Goal: Task Accomplishment & Management: Manage account settings

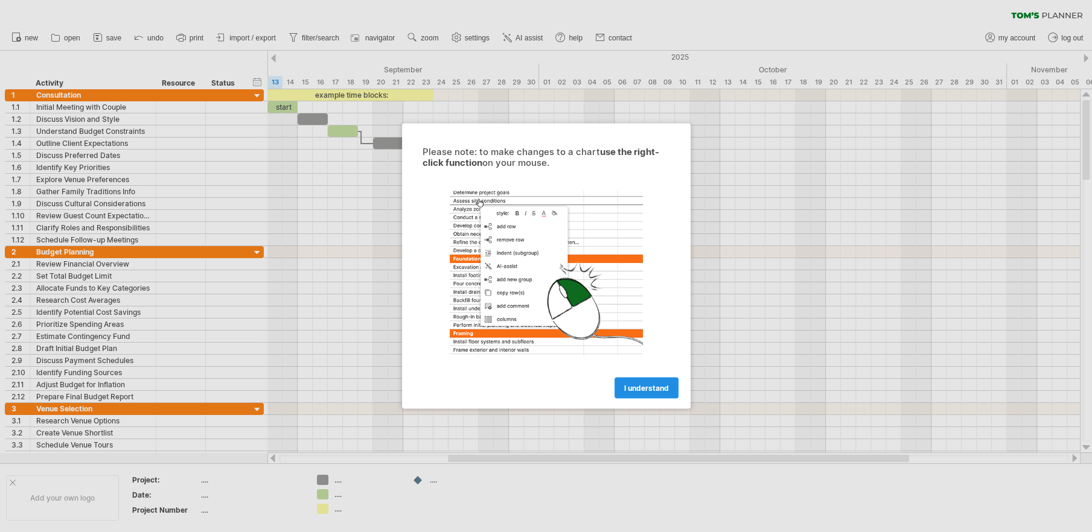
click at [648, 384] on span "I understand" at bounding box center [646, 388] width 45 height 9
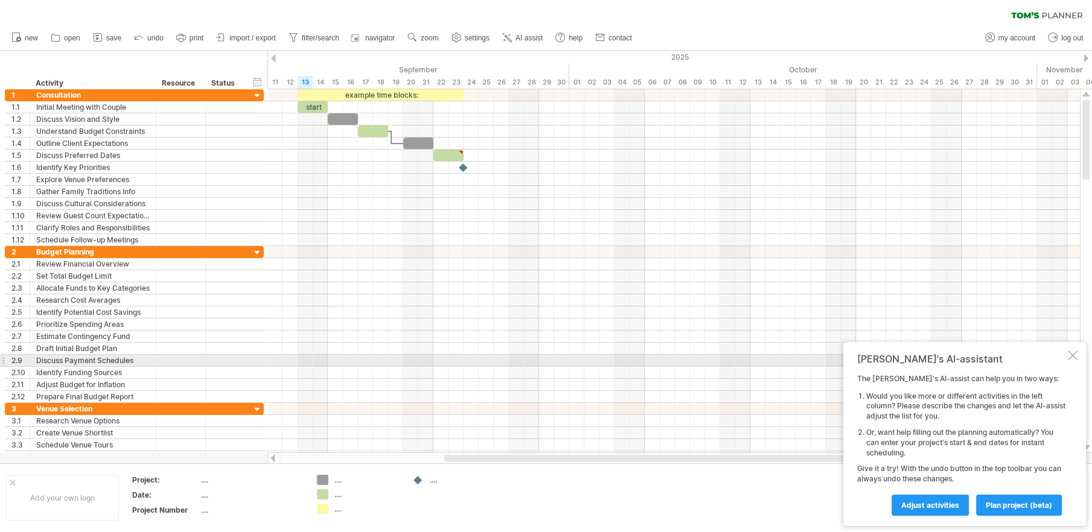
click at [1071, 355] on div at bounding box center [1073, 356] width 10 height 10
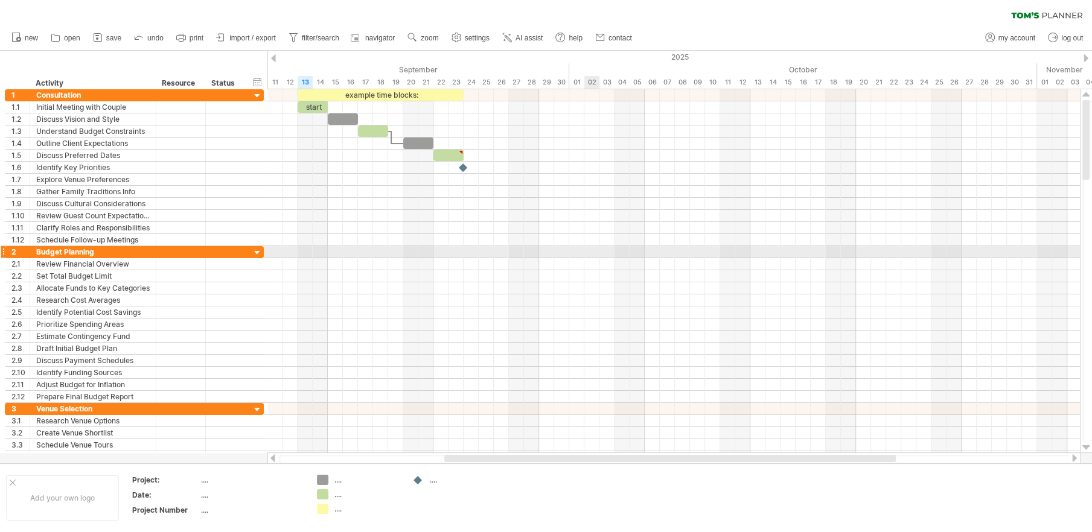
drag, startPoint x: 24, startPoint y: 67, endPoint x: 592, endPoint y: 247, distance: 595.7
click at [592, 247] on div "Trying to reach [DOMAIN_NAME] Connected again... 0% clear filter new 1" at bounding box center [546, 266] width 1092 height 532
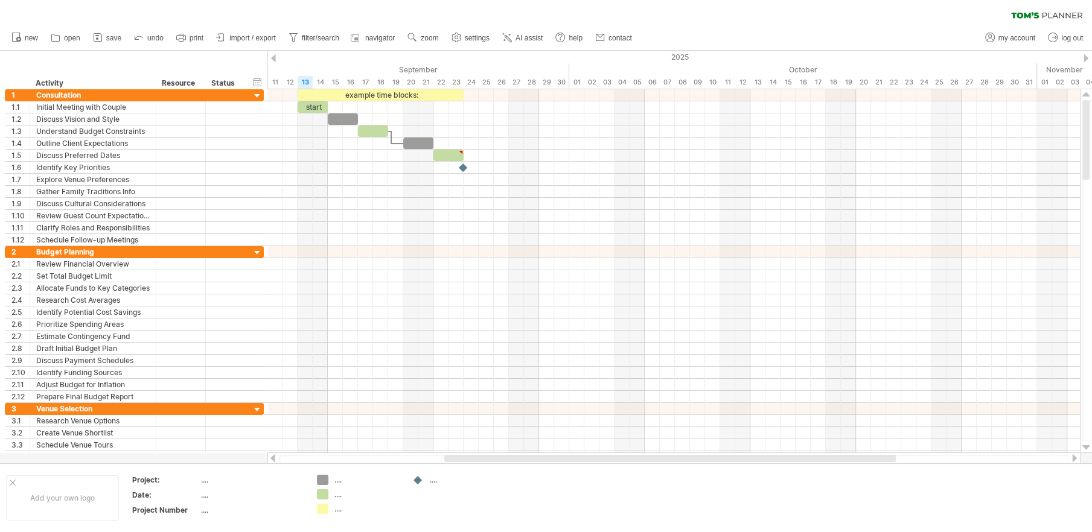
click at [1036, 21] on div "clear filter reapply filter" at bounding box center [546, 12] width 1092 height 25
click at [997, 30] on ul "my account log out" at bounding box center [1033, 37] width 109 height 25
click at [998, 33] on link "my account" at bounding box center [1010, 38] width 57 height 16
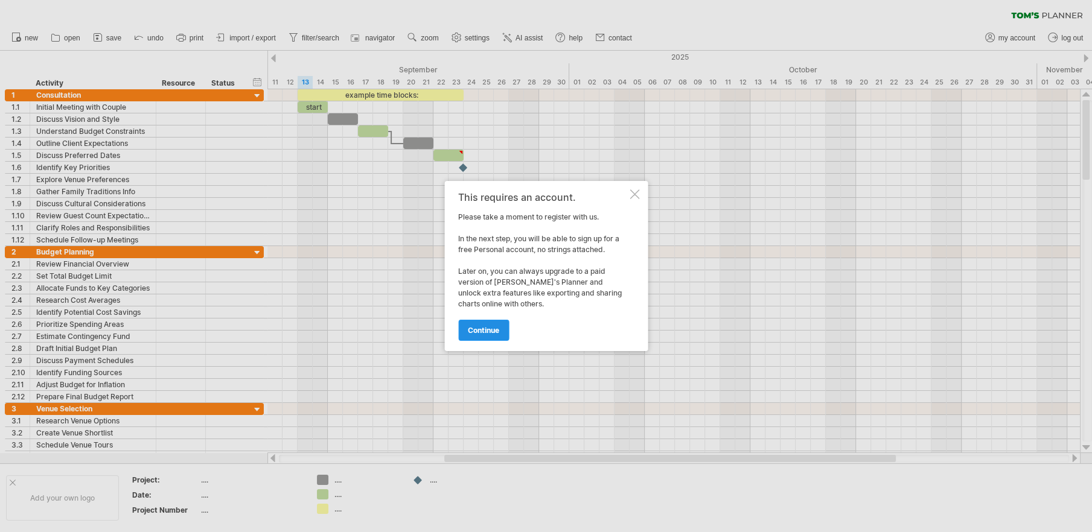
click at [473, 329] on span "continue" at bounding box center [483, 330] width 31 height 9
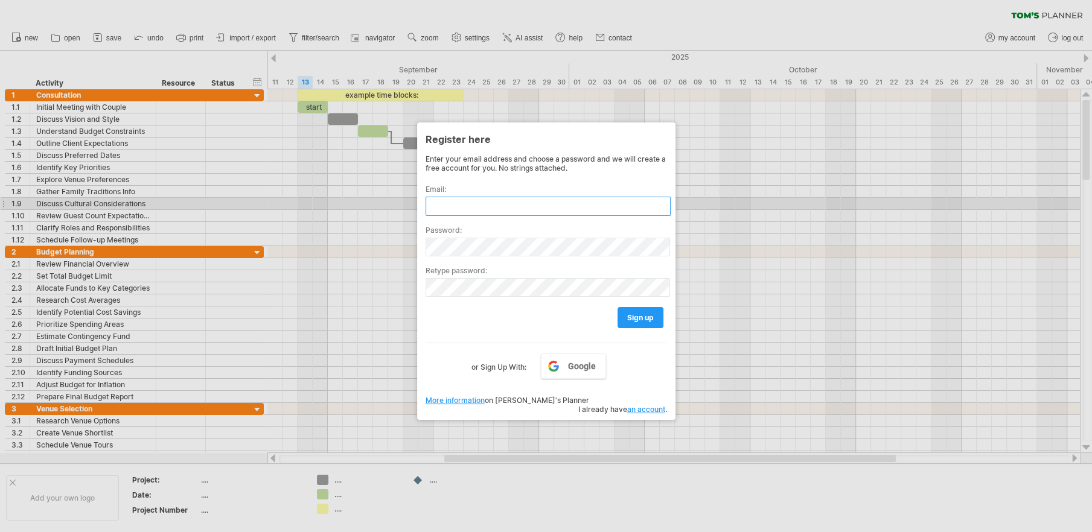
click at [471, 202] on input "text" at bounding box center [548, 206] width 245 height 19
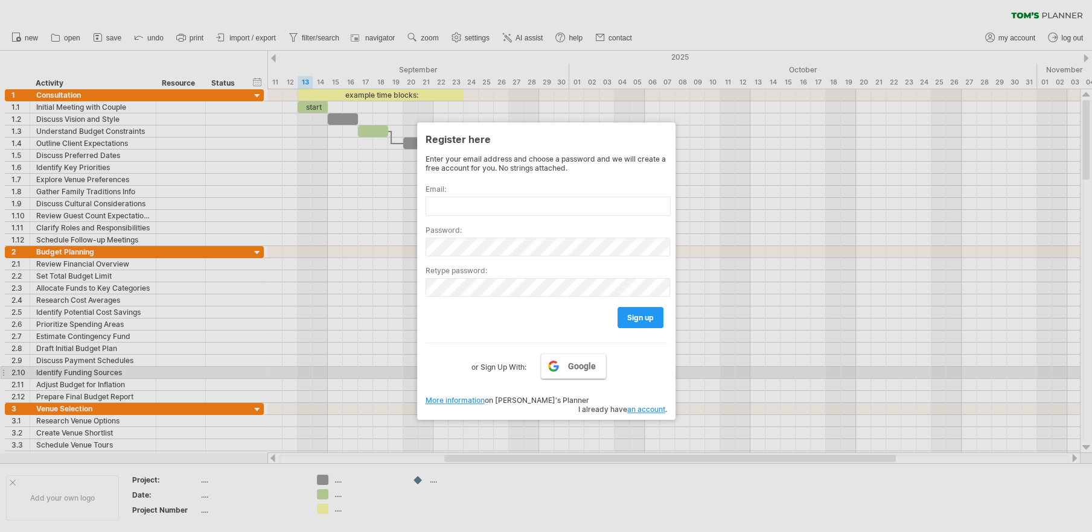
click at [590, 368] on span "Google" at bounding box center [582, 367] width 28 height 10
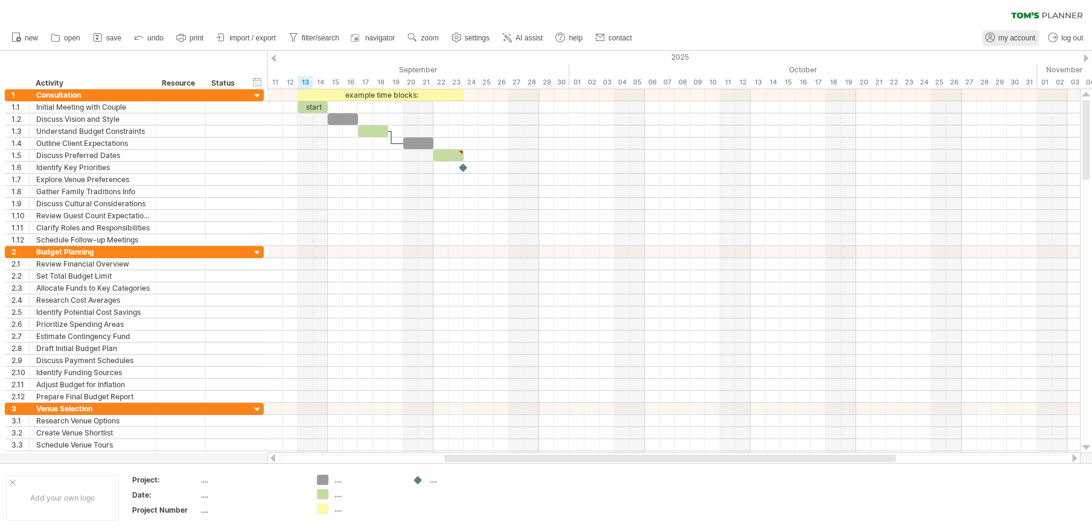
click at [1006, 34] on span "my account" at bounding box center [1016, 38] width 37 height 8
type input "**********"
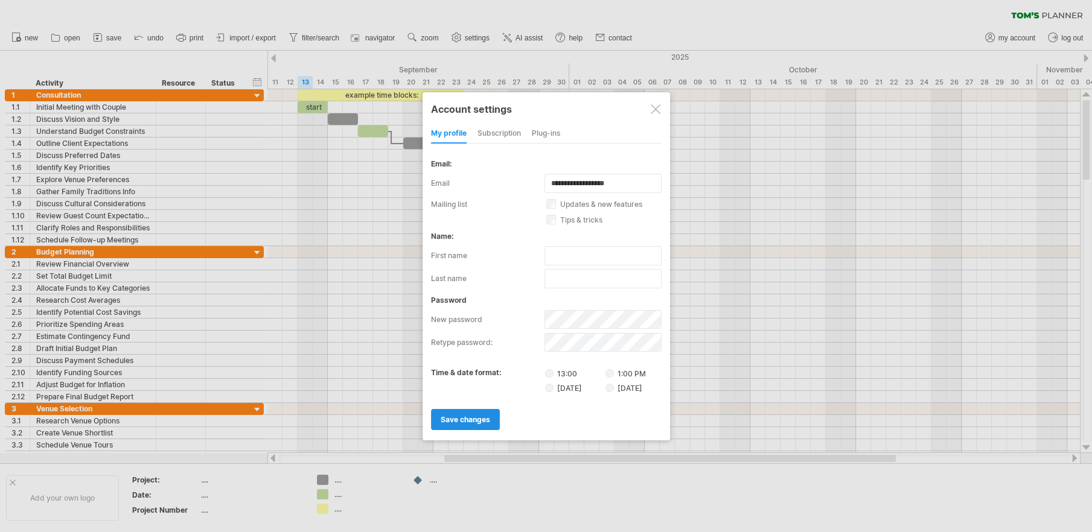
click at [465, 426] on link "save changes" at bounding box center [465, 419] width 69 height 21
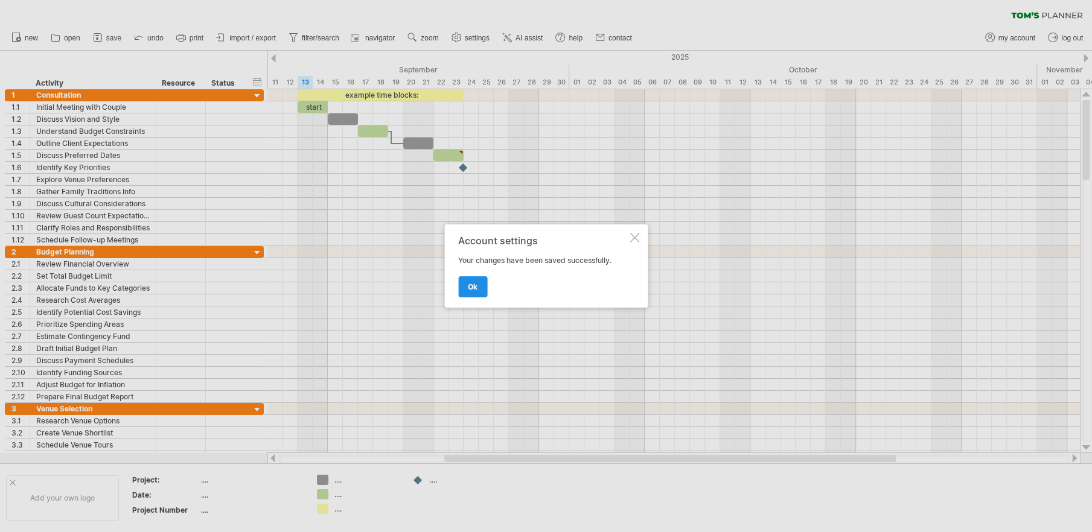
click at [473, 296] on link "ok" at bounding box center [472, 286] width 29 height 21
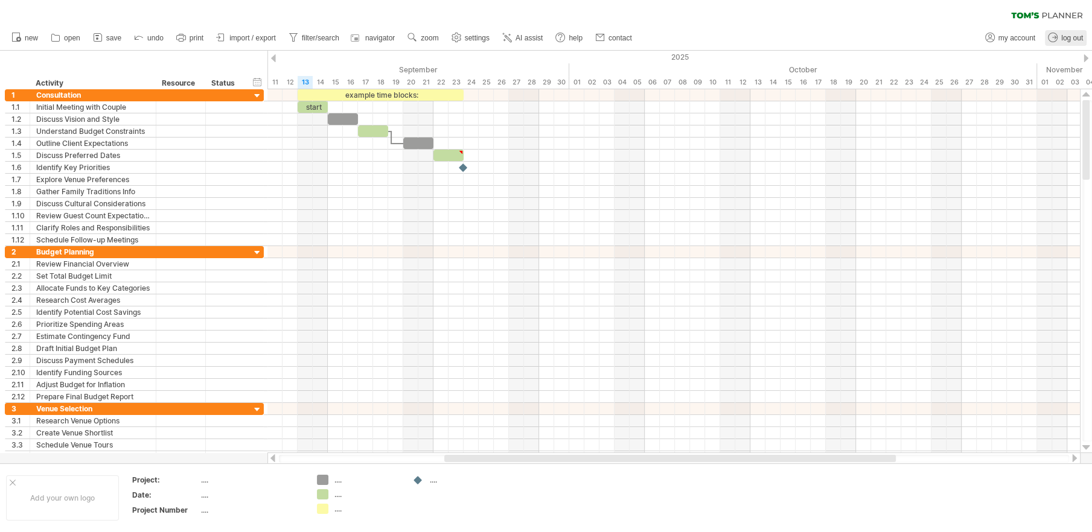
click at [1072, 34] on span "log out" at bounding box center [1072, 38] width 22 height 8
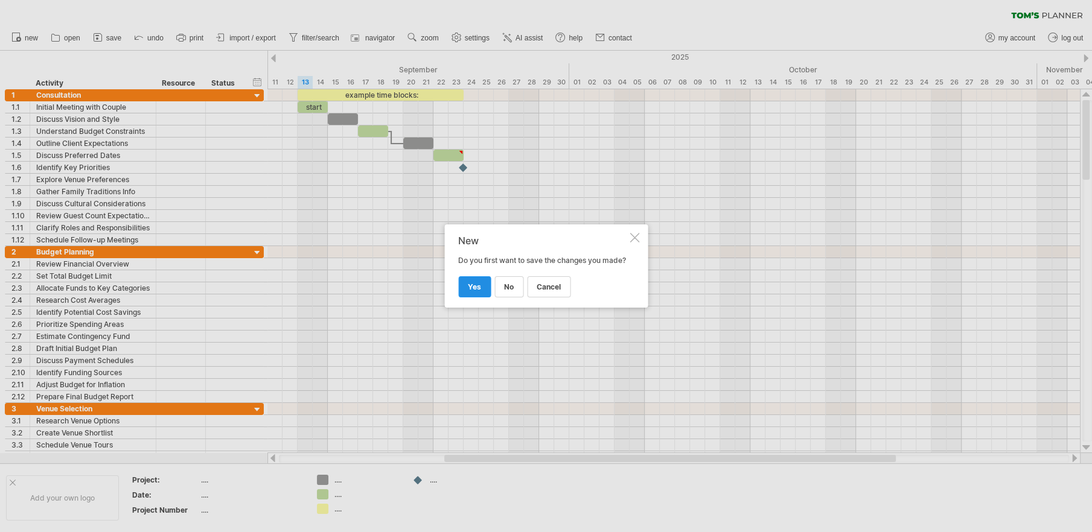
click at [470, 290] on span "yes" at bounding box center [474, 286] width 13 height 9
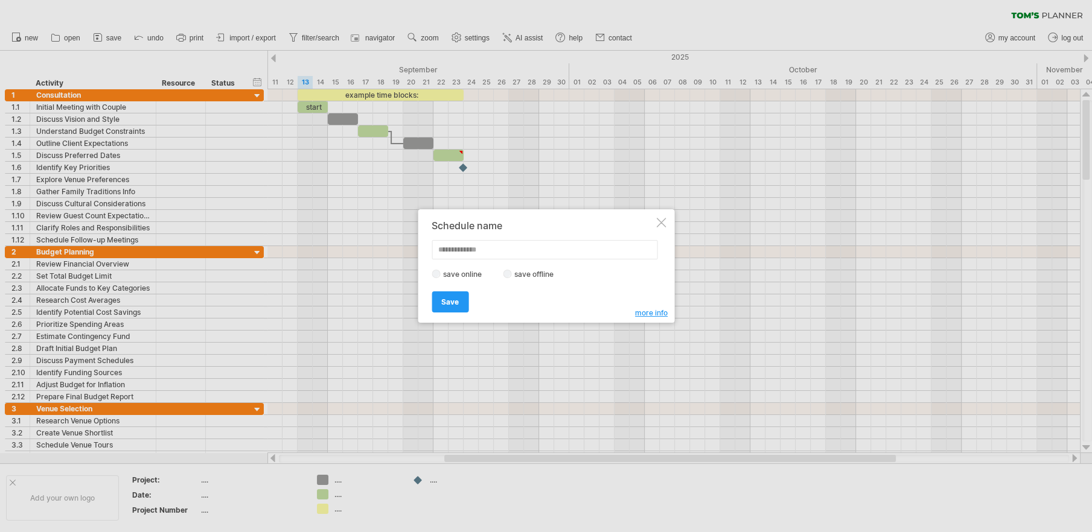
click at [471, 261] on div "Schedule name save online save offline more info Save Save Save schedules onlin…" at bounding box center [543, 266] width 222 height 92
click at [471, 253] on input "text" at bounding box center [545, 249] width 226 height 19
click at [655, 224] on div "Schedule name save online save offline more info Save Save Save schedules onlin…" at bounding box center [546, 265] width 257 height 113
click at [663, 222] on div at bounding box center [661, 223] width 10 height 10
